Goal: Navigation & Orientation: Find specific page/section

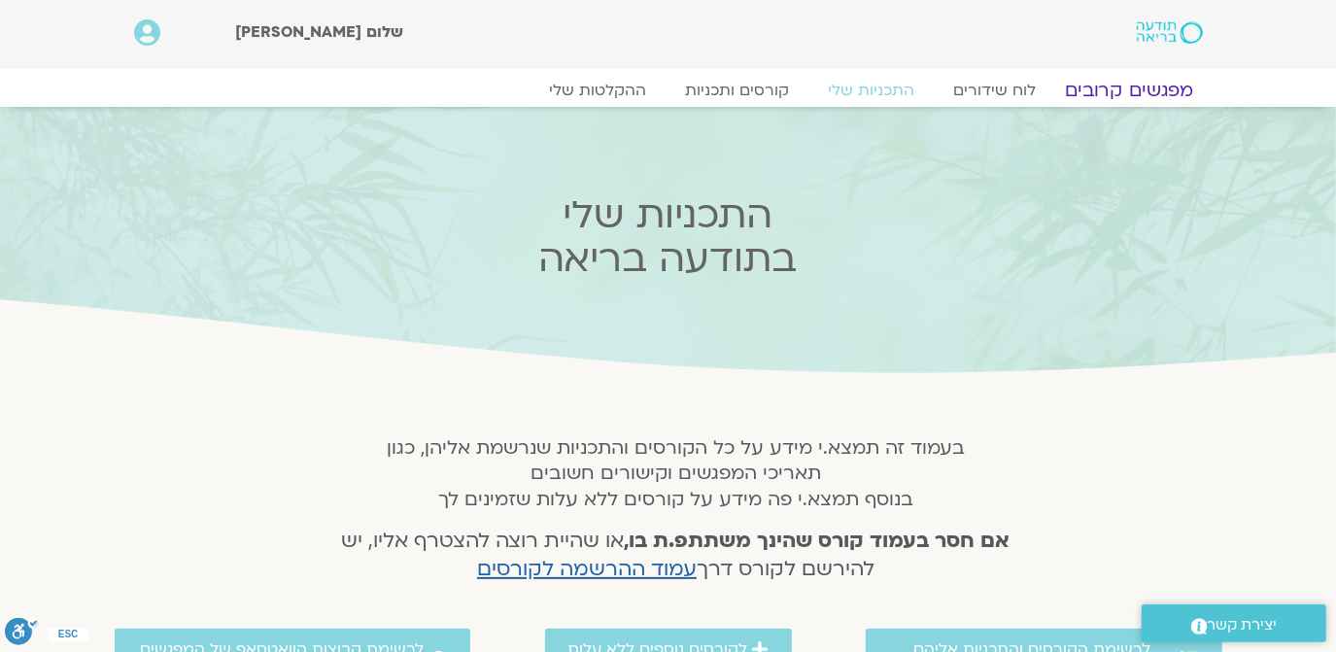
click at [1110, 86] on link "מפגשים קרובים" at bounding box center [1129, 90] width 176 height 23
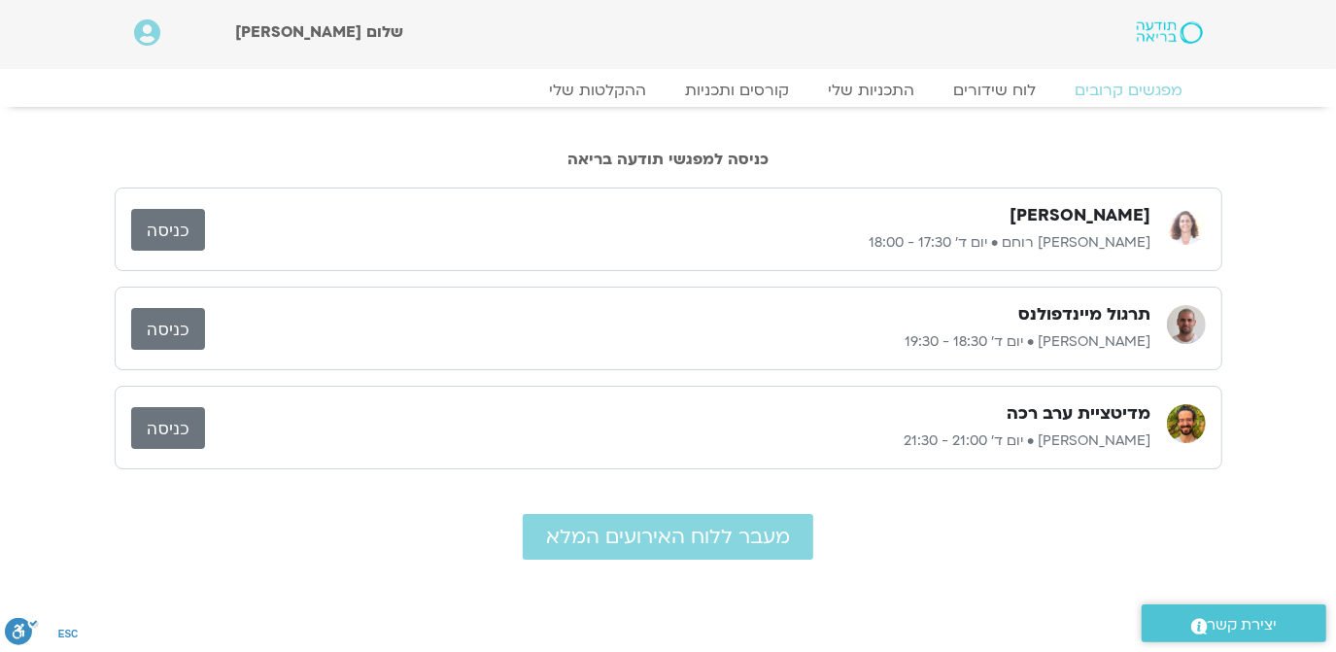
click at [1110, 86] on link "מפגשים קרובים" at bounding box center [1129, 90] width 147 height 19
